Goal: Task Accomplishment & Management: Complete application form

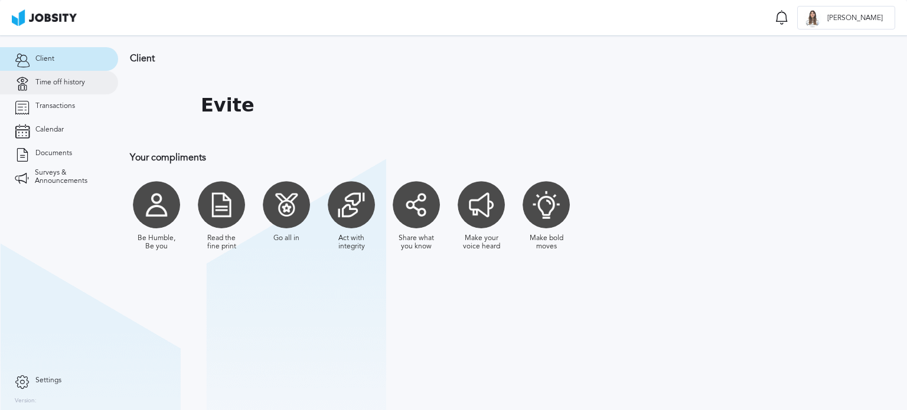
click at [64, 84] on span "Time off history" at bounding box center [60, 83] width 50 height 8
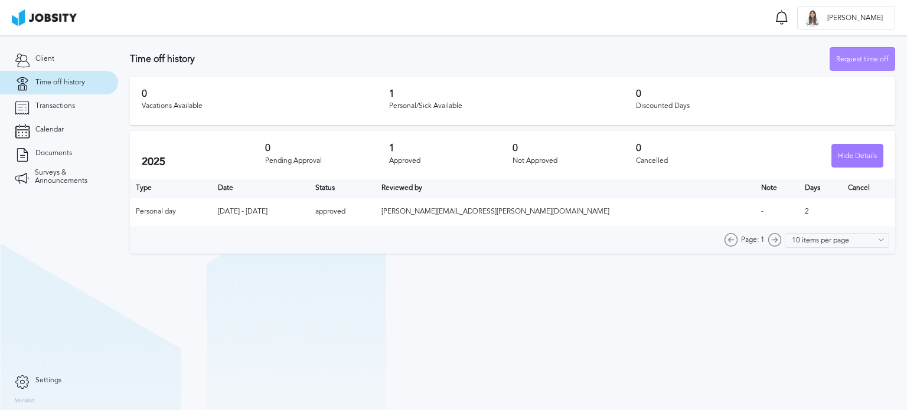
click at [837, 54] on div "Request time off" at bounding box center [862, 60] width 64 height 24
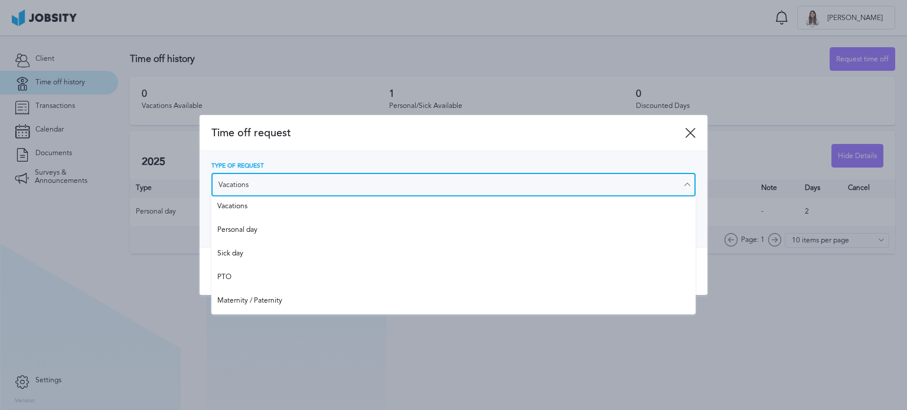
click at [336, 188] on input "Vacations" at bounding box center [453, 185] width 484 height 24
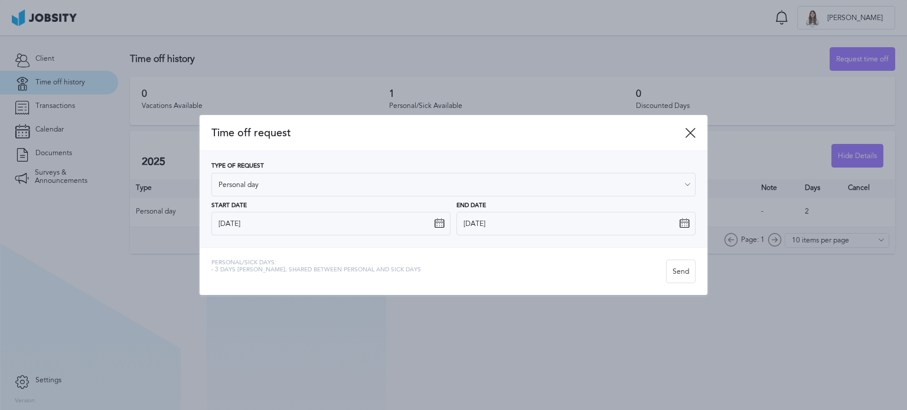
click at [304, 234] on div "Type of Request Personal day Vacations Personal day Sick day PTO Maternity / Pa…" at bounding box center [453, 199] width 484 height 73
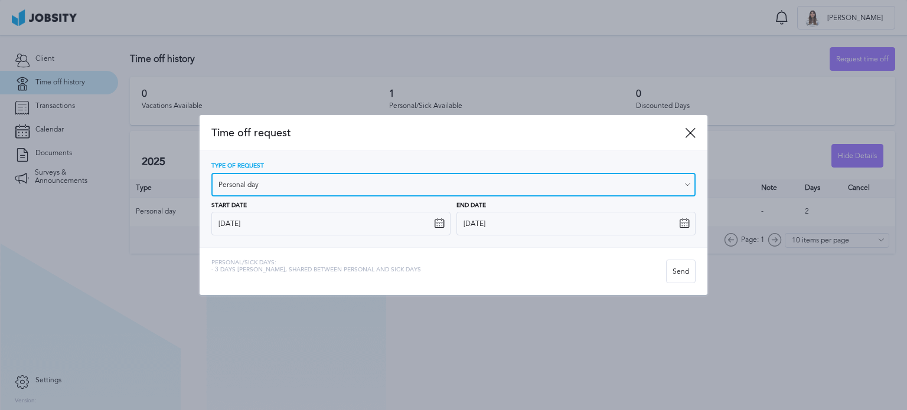
click at [323, 185] on input "Personal day" at bounding box center [453, 185] width 484 height 24
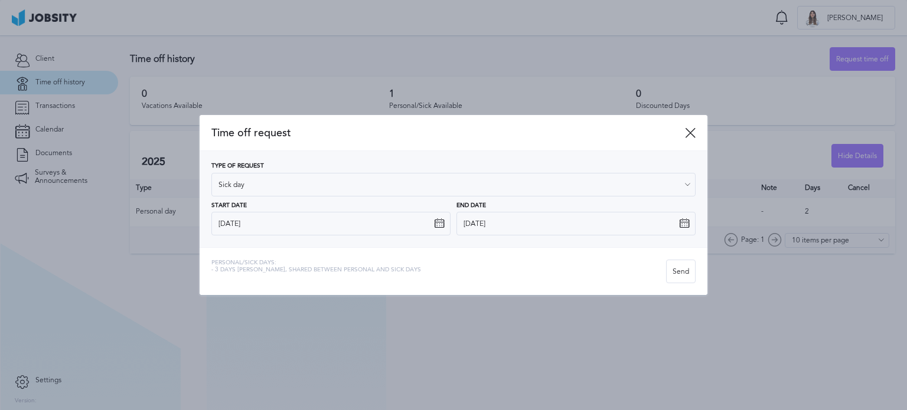
click at [288, 247] on div "Time off request Type of Request Sick day Vacations Personal day Sick day PTO M…" at bounding box center [454, 205] width 508 height 181
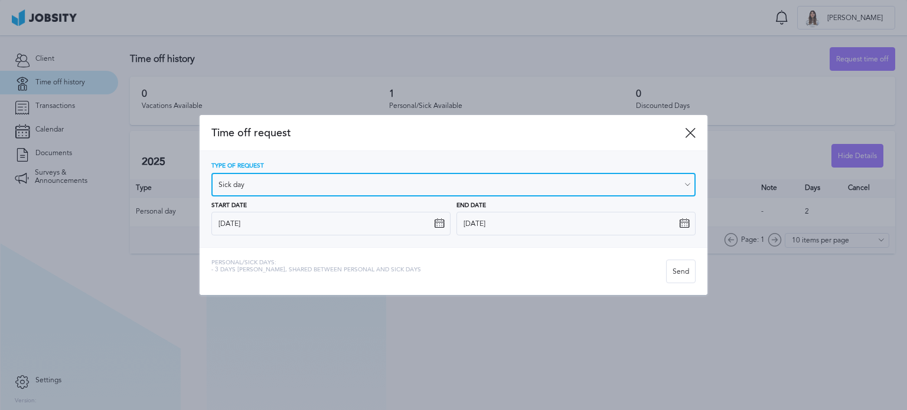
click at [319, 184] on input "Sick day" at bounding box center [453, 185] width 484 height 24
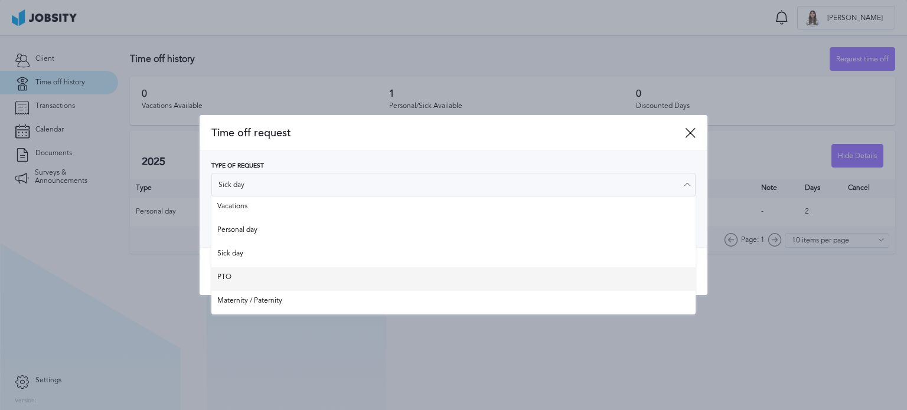
type input "PTO"
click at [295, 274] on div "Time off request Type of Request PTO Vacations Personal day Sick day PTO Matern…" at bounding box center [454, 205] width 508 height 181
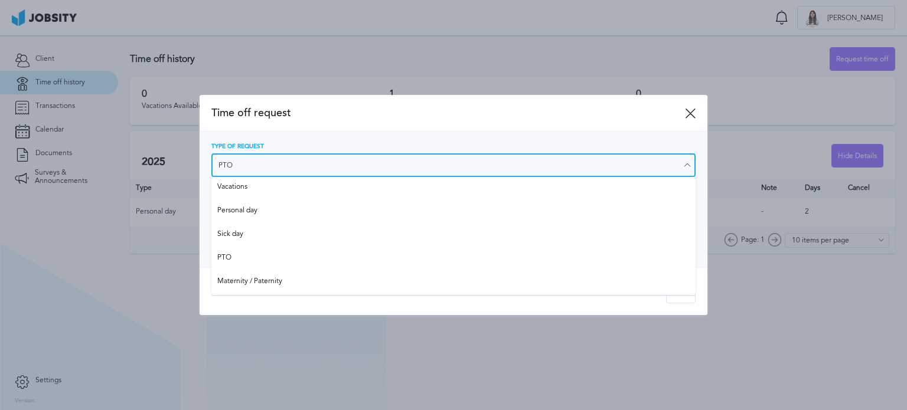
click at [329, 169] on input "PTO" at bounding box center [453, 165] width 484 height 24
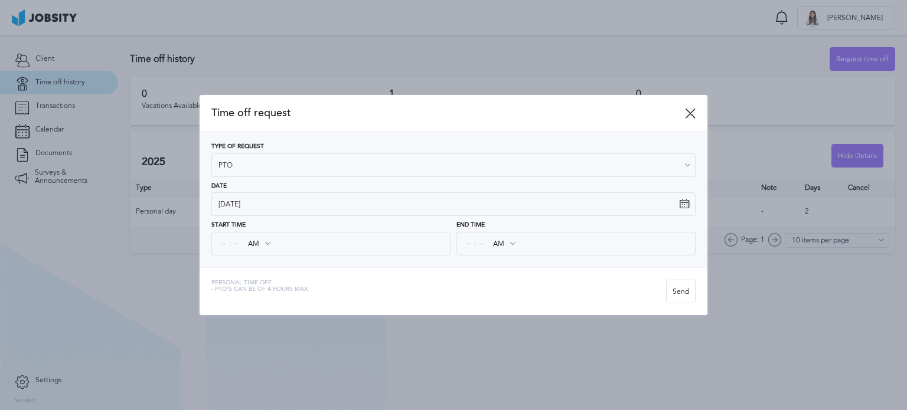
click at [690, 113] on icon at bounding box center [690, 113] width 11 height 11
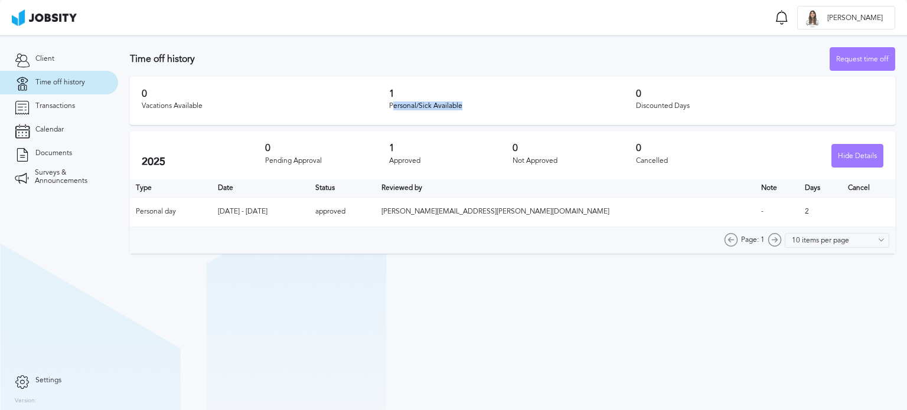
drag, startPoint x: 391, startPoint y: 108, endPoint x: 479, endPoint y: 106, distance: 88.0
click at [479, 106] on div "Personal/Sick Available" at bounding box center [512, 106] width 247 height 8
click at [339, 103] on div "Vacations Available" at bounding box center [265, 106] width 247 height 8
drag, startPoint x: 339, startPoint y: 103, endPoint x: 502, endPoint y: 113, distance: 163.2
click at [502, 113] on div "0 Vacations Available 1 Personal/Sick Available 0 Discounted Days" at bounding box center [512, 101] width 765 height 48
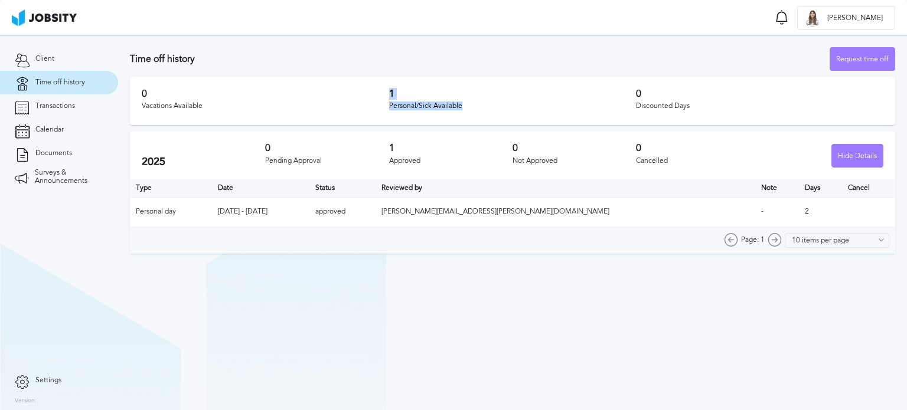
click at [502, 113] on div "1 Personal/Sick Available" at bounding box center [512, 101] width 247 height 25
click at [852, 55] on div "Request time off" at bounding box center [862, 60] width 64 height 24
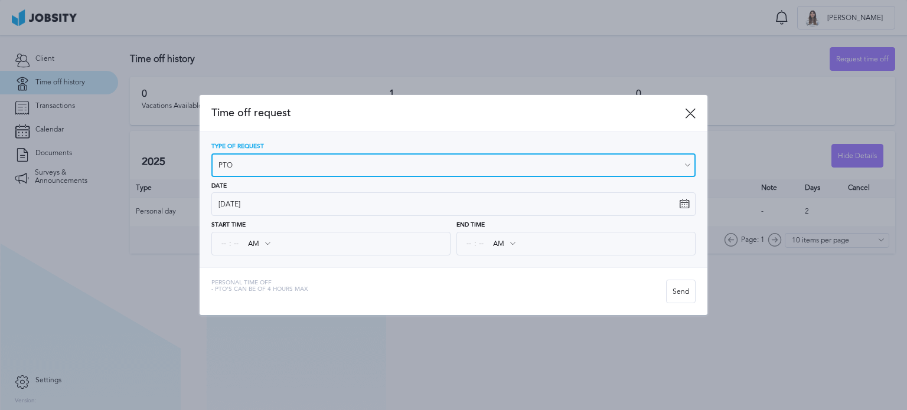
click at [316, 155] on input "PTO" at bounding box center [453, 165] width 484 height 24
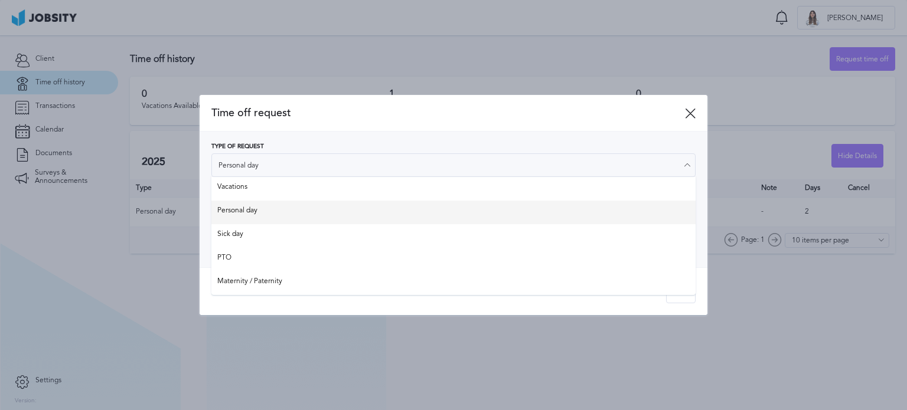
click at [300, 212] on div "Type of Request Personal day Vacations Personal day Sick day PTO Maternity / Pa…" at bounding box center [453, 199] width 484 height 112
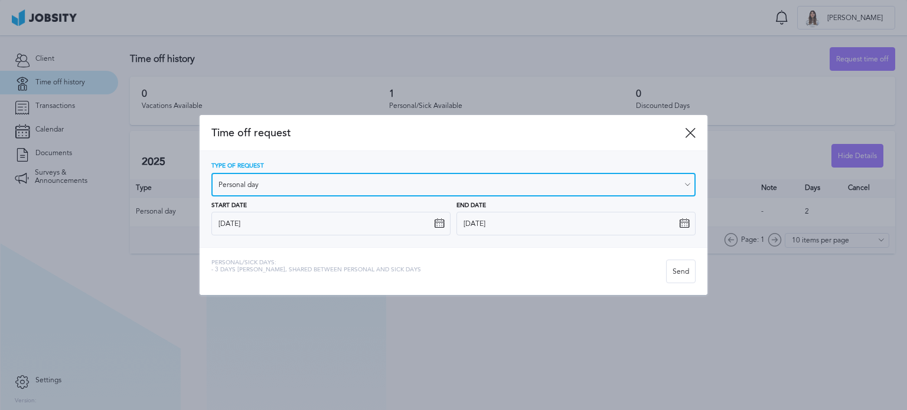
click at [309, 188] on input "Personal day" at bounding box center [453, 185] width 484 height 24
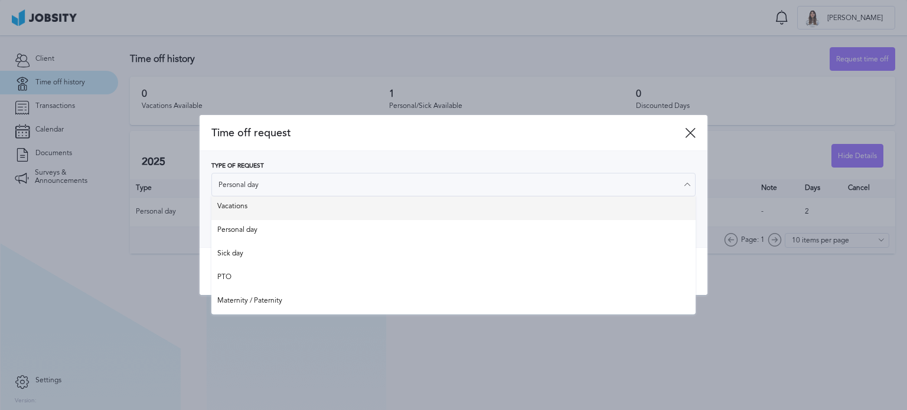
type input "Vacations"
click at [321, 205] on div "Type of Request Vacations Vacations Personal day Sick day PTO Maternity / Pater…" at bounding box center [453, 199] width 484 height 73
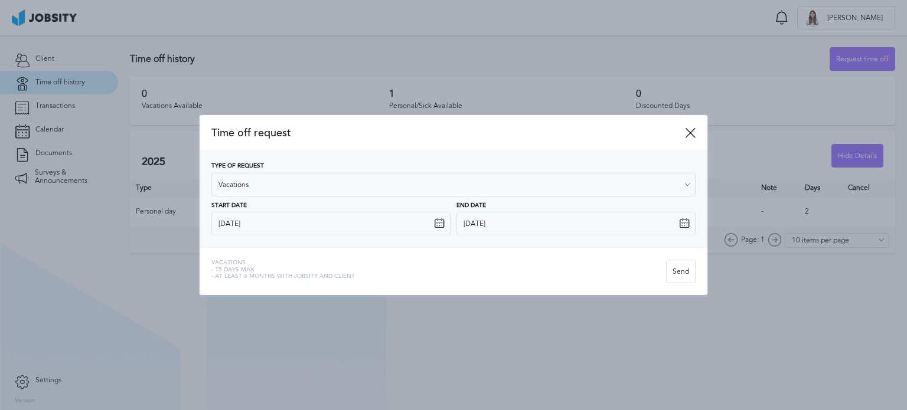
click at [692, 136] on icon at bounding box center [690, 132] width 11 height 11
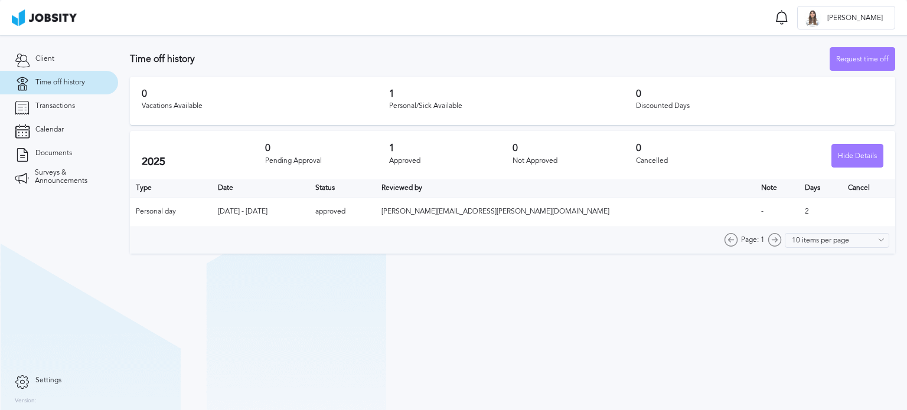
click at [73, 265] on section "Client Time off history Transactions Calendar Documents Surveys & Announcements" at bounding box center [59, 201] width 118 height 333
click at [845, 54] on div "Request time off" at bounding box center [862, 60] width 64 height 24
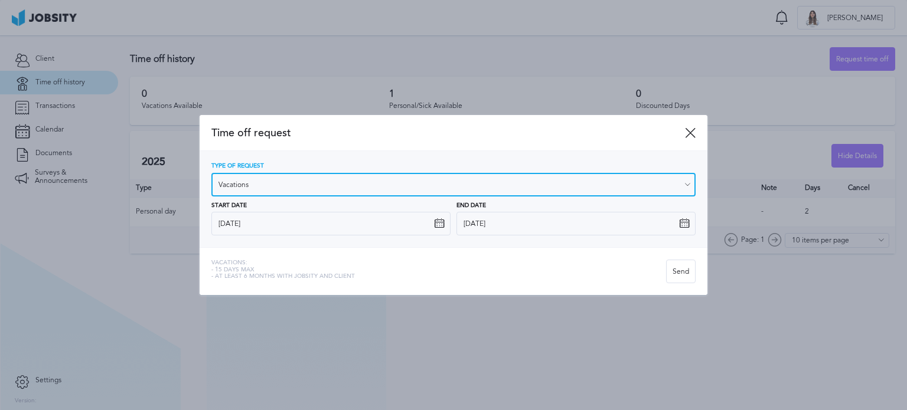
click at [306, 180] on input "Vacations" at bounding box center [453, 185] width 484 height 24
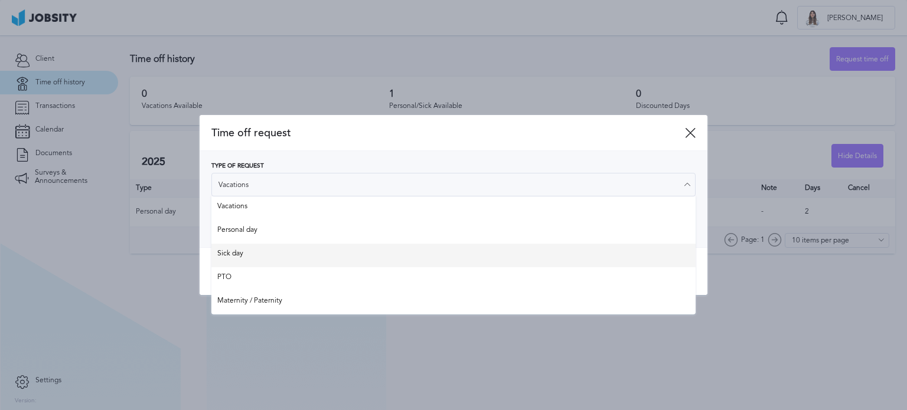
type input "Sick day"
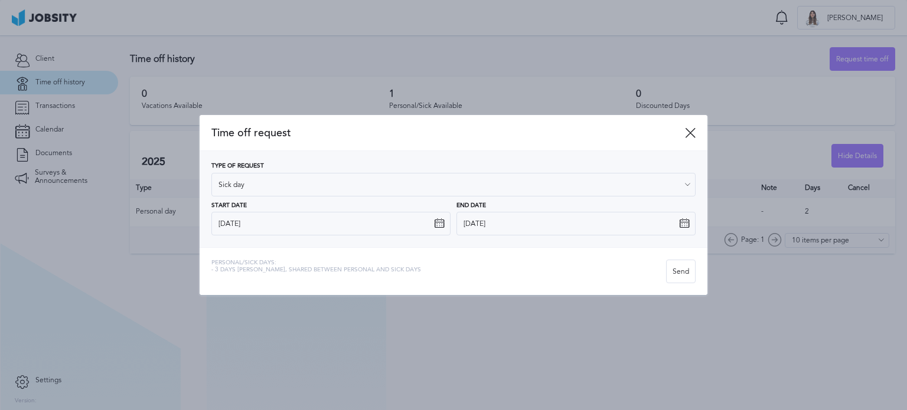
click at [239, 262] on div "Time off request Type of Request Sick day Vacations Personal day Sick day PTO M…" at bounding box center [454, 205] width 508 height 181
click at [685, 278] on div "Send" at bounding box center [680, 272] width 28 height 24
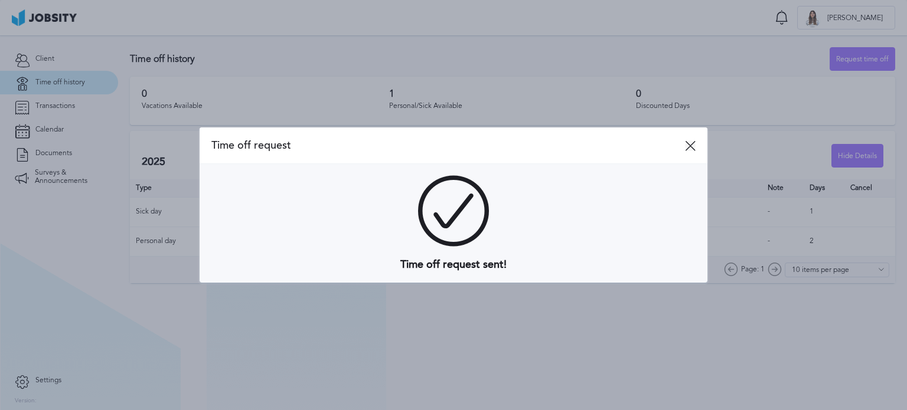
click at [685, 148] on icon at bounding box center [690, 145] width 11 height 11
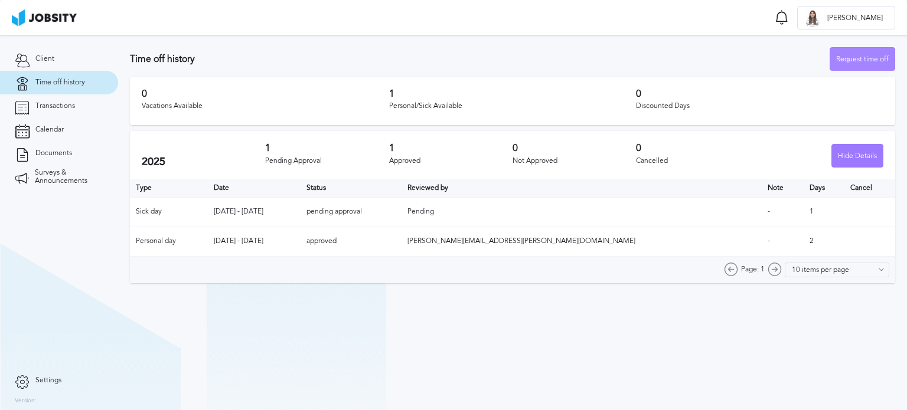
click at [845, 59] on div "Request time off" at bounding box center [862, 60] width 64 height 24
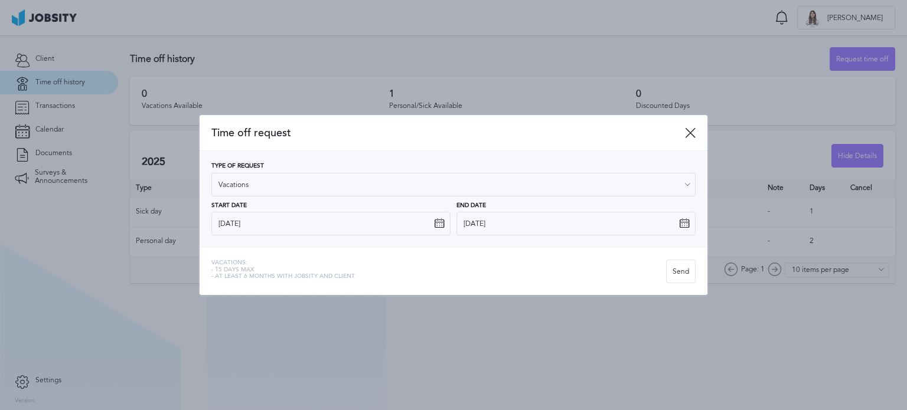
click at [438, 223] on icon at bounding box center [439, 223] width 11 height 11
drag, startPoint x: 390, startPoint y: 210, endPoint x: 375, endPoint y: 220, distance: 17.7
click at [388, 210] on div "Start Date [DATE]" at bounding box center [330, 219] width 239 height 34
click at [365, 225] on input "[DATE]" at bounding box center [330, 224] width 239 height 24
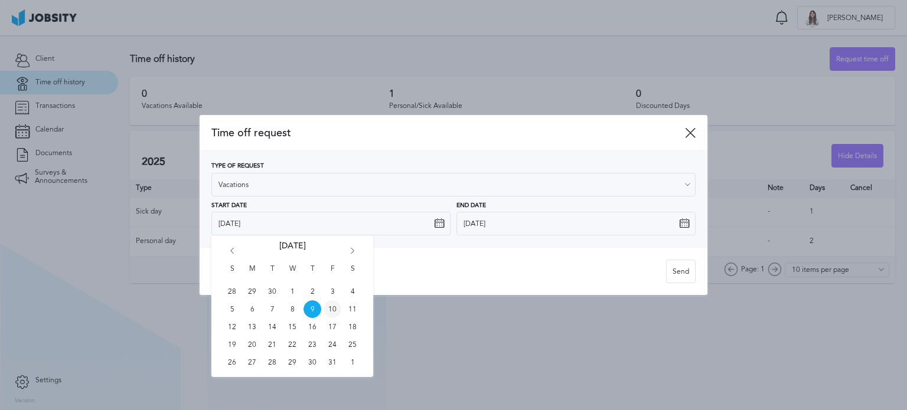
click at [333, 306] on span "10" at bounding box center [332, 309] width 18 height 18
type input "[DATE]"
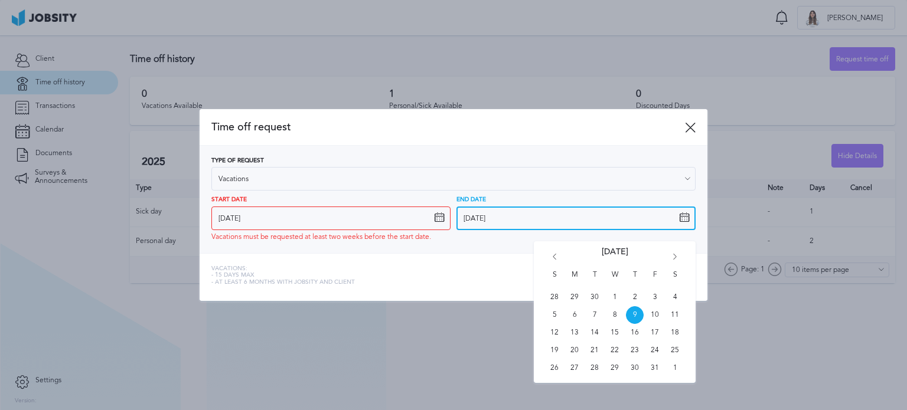
click at [510, 221] on input "[DATE]" at bounding box center [575, 219] width 239 height 24
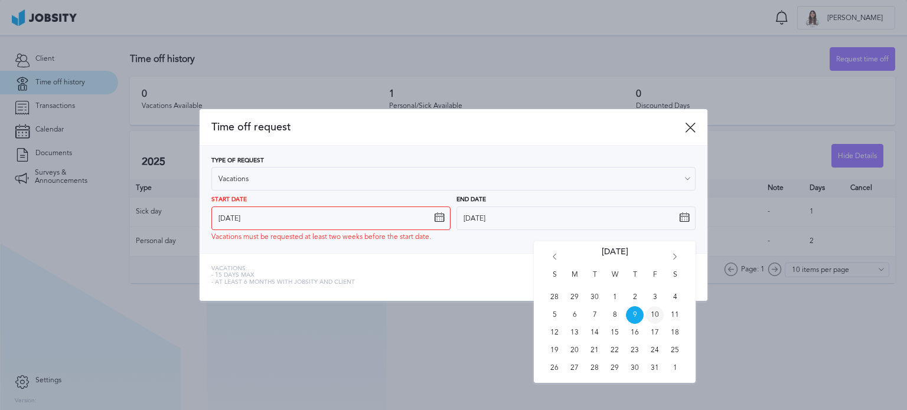
click at [654, 316] on span "10" at bounding box center [655, 315] width 18 height 18
type input "[DATE]"
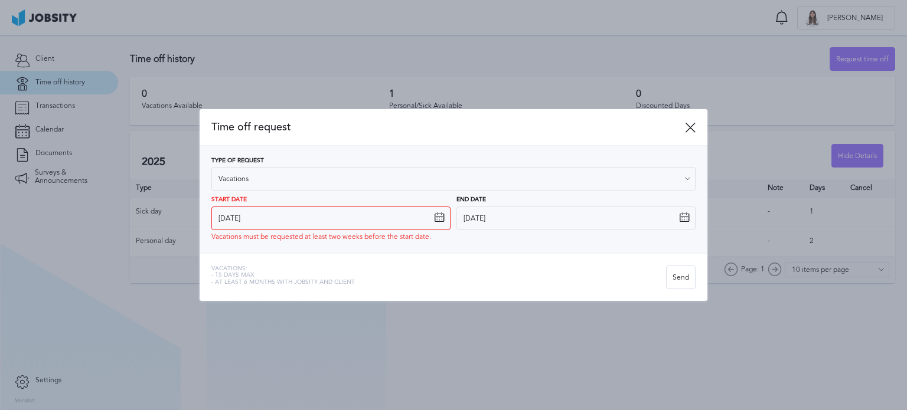
click at [518, 273] on div "Vacations: - 15 days max - At least 6 months with jobsity and client" at bounding box center [438, 278] width 454 height 24
click at [27, 268] on div at bounding box center [453, 205] width 907 height 410
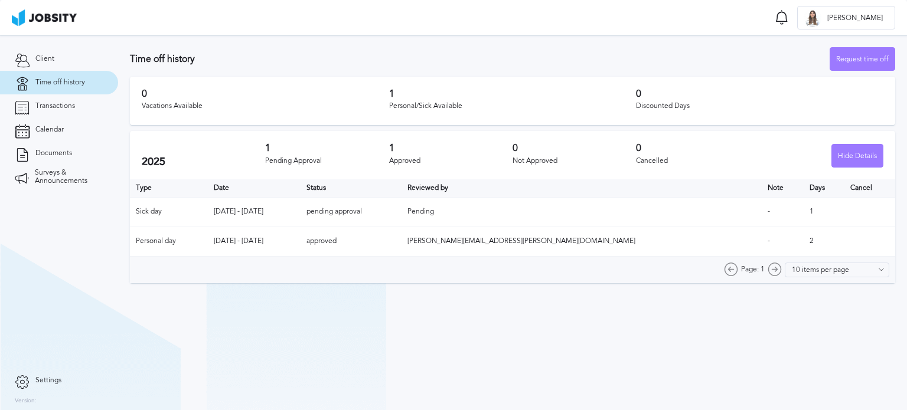
click at [401, 241] on td "approved" at bounding box center [350, 242] width 101 height 30
drag, startPoint x: 465, startPoint y: 209, endPoint x: 459, endPoint y: 209, distance: 6.5
click at [401, 208] on td "pending approval" at bounding box center [350, 212] width 101 height 30
click at [141, 210] on td "Sick day" at bounding box center [169, 212] width 78 height 30
click at [401, 211] on td "pending approval" at bounding box center [350, 212] width 101 height 30
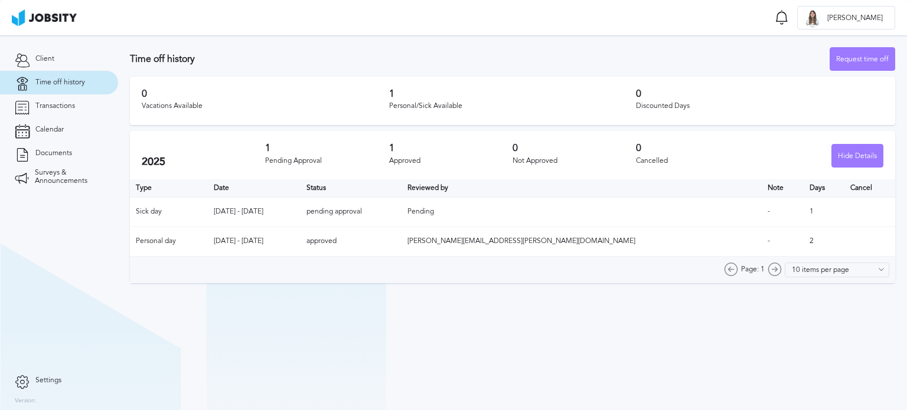
drag, startPoint x: 232, startPoint y: 210, endPoint x: 346, endPoint y: 210, distance: 114.5
click at [300, 210] on td "[DATE] - [DATE]" at bounding box center [254, 212] width 92 height 30
click at [300, 212] on td "[DATE] - [DATE]" at bounding box center [254, 212] width 92 height 30
